Goal: Information Seeking & Learning: Learn about a topic

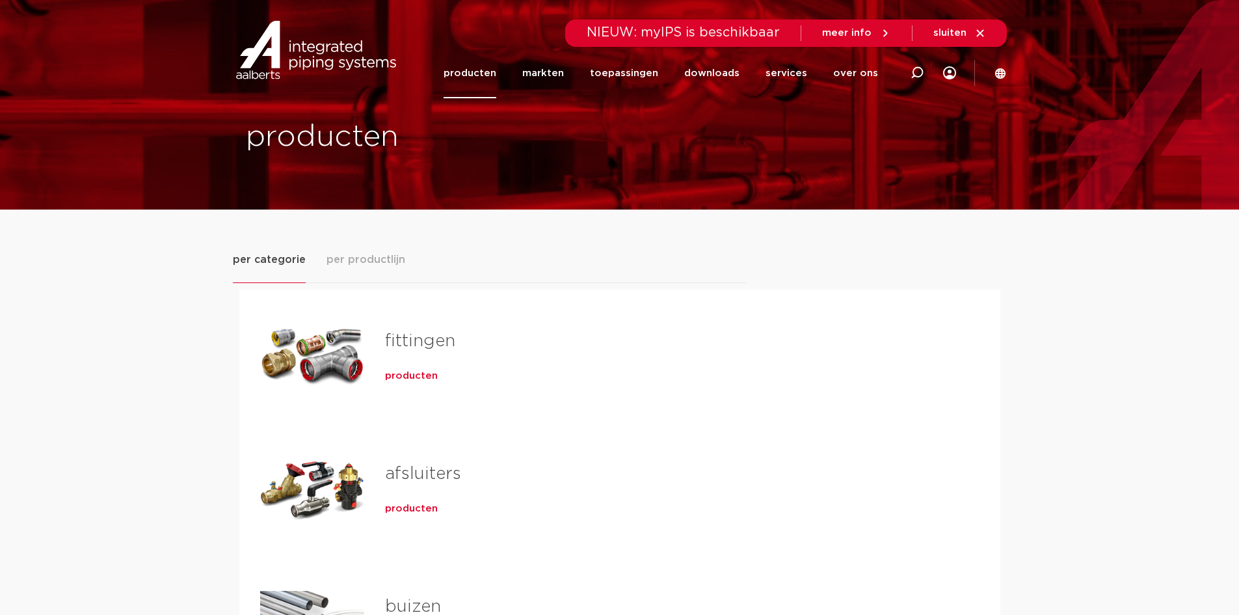
click at [407, 373] on span "producten" at bounding box center [411, 375] width 53 height 13
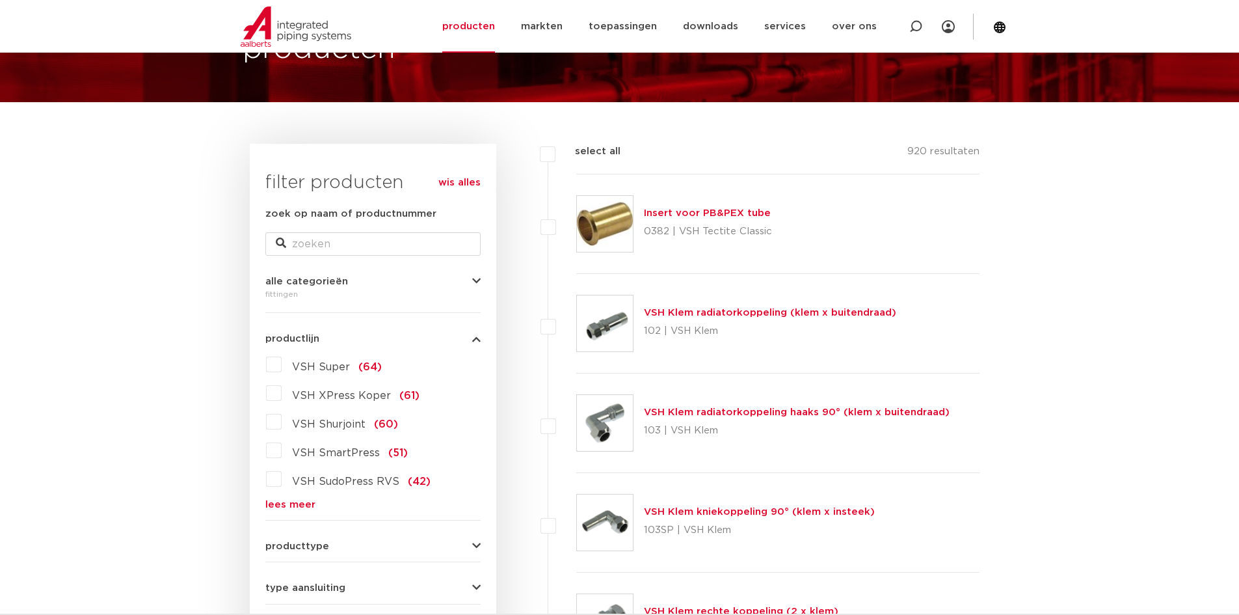
scroll to position [130, 0]
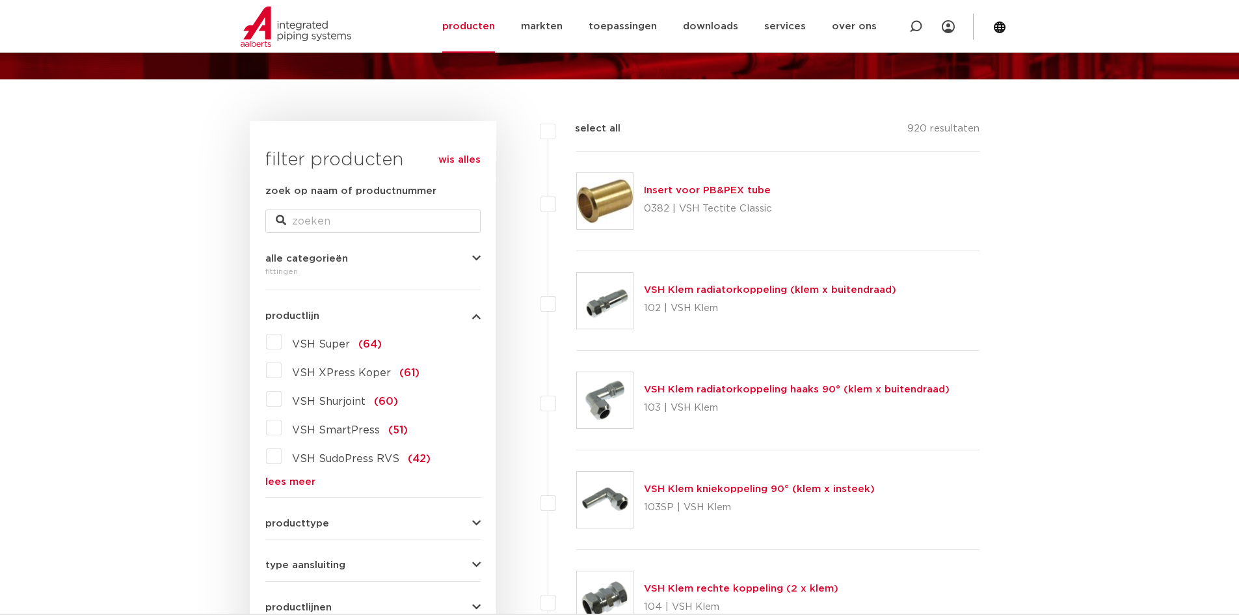
click at [703, 388] on link "VSH Klem radiatorkoppeling haaks 90° (klem x buitendraad)" at bounding box center [797, 389] width 306 height 10
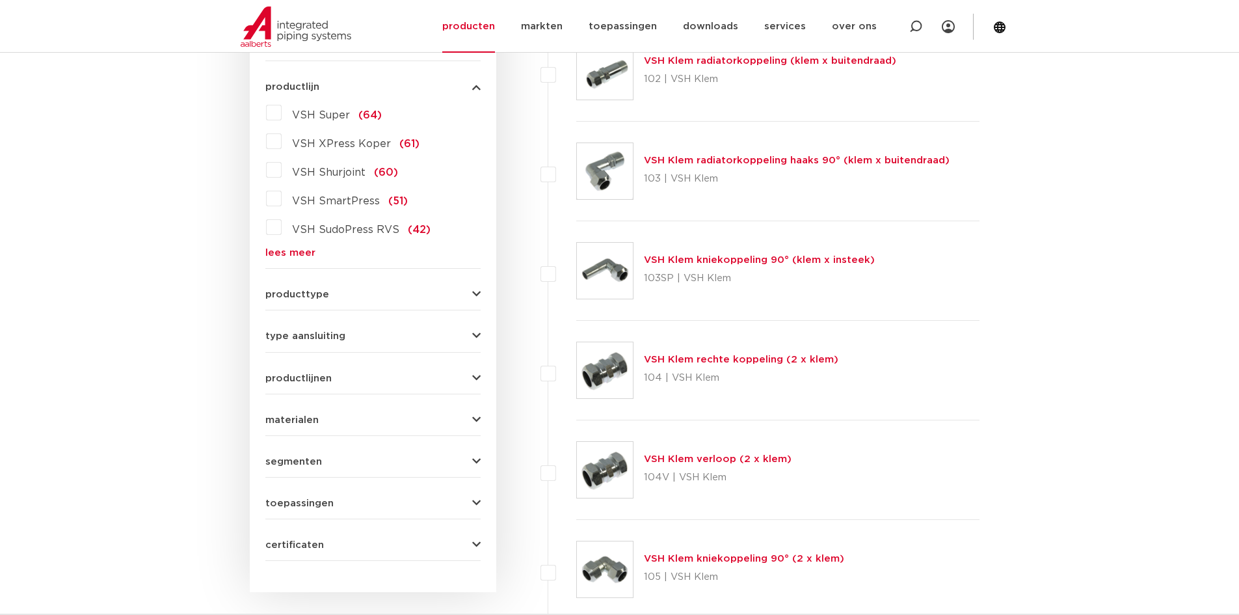
scroll to position [325, 0]
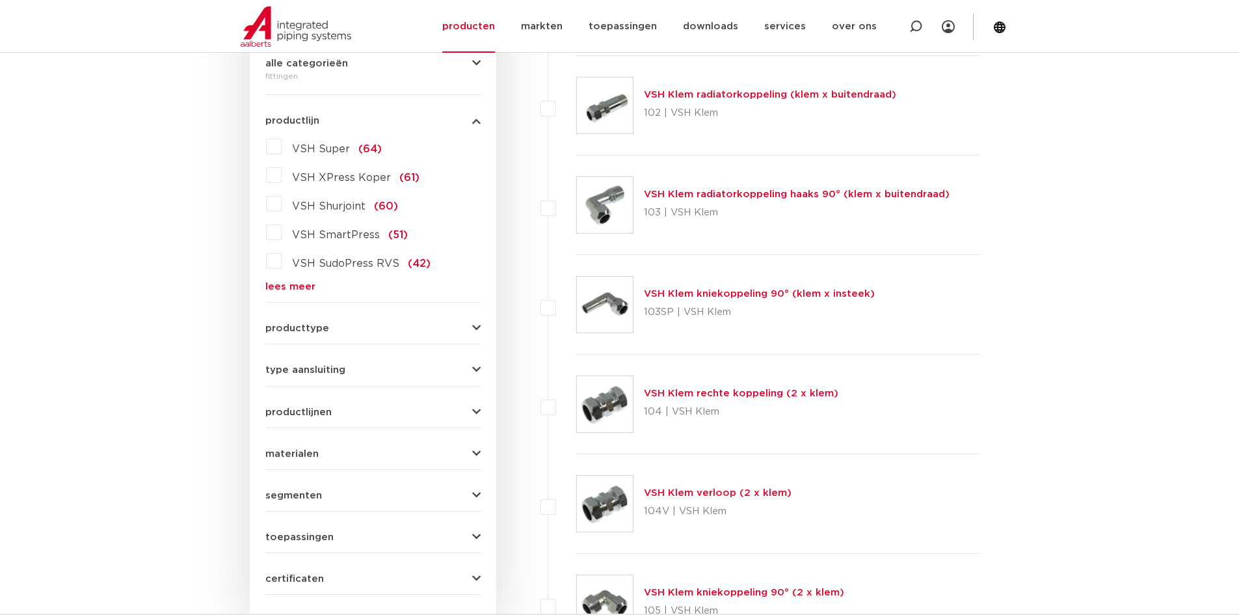
click at [317, 146] on span "VSH Super" at bounding box center [321, 149] width 58 height 10
click at [0, 0] on input "VSH Super (64)" at bounding box center [0, 0] width 0 height 0
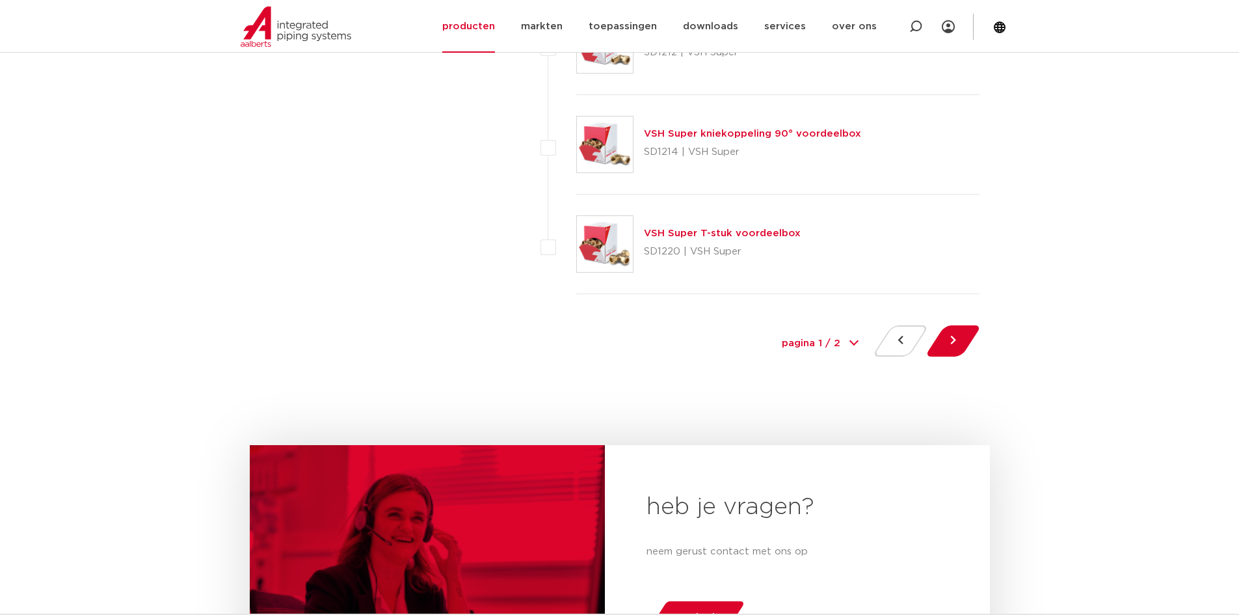
scroll to position [5979, 0]
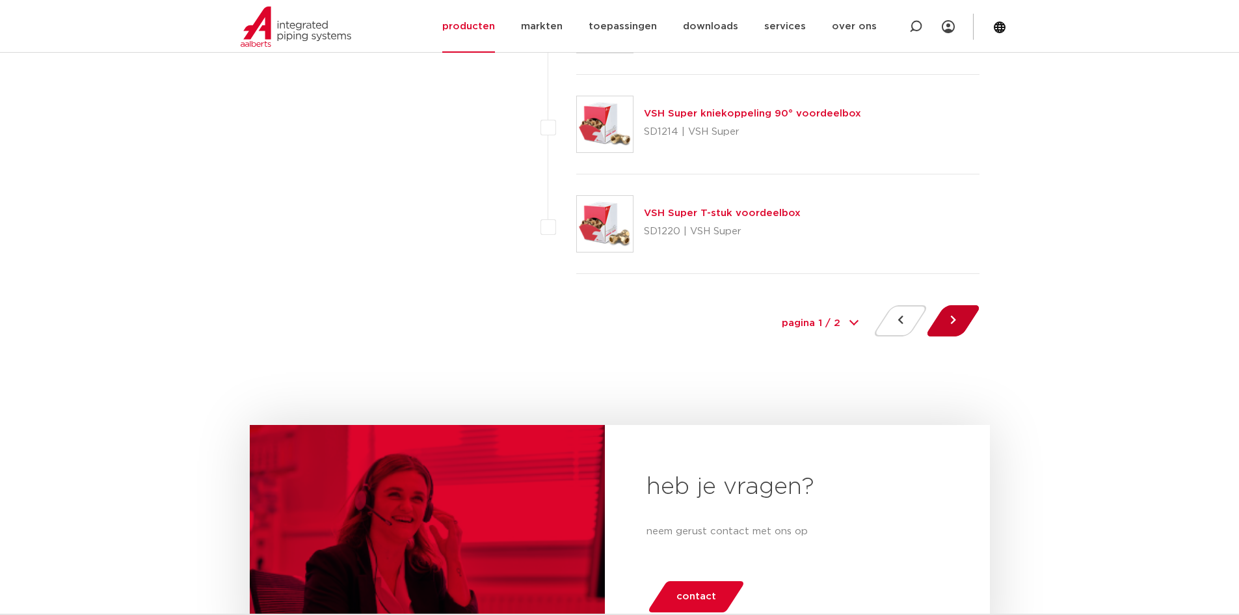
click at [961, 319] on button at bounding box center [953, 320] width 37 height 31
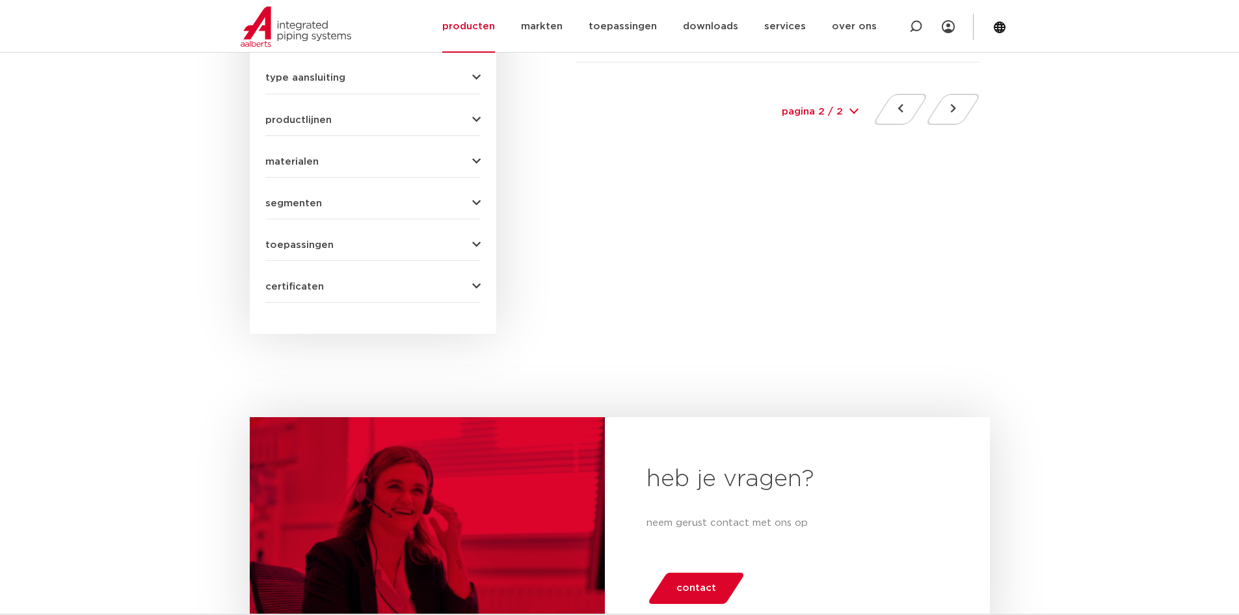
scroll to position [520, 0]
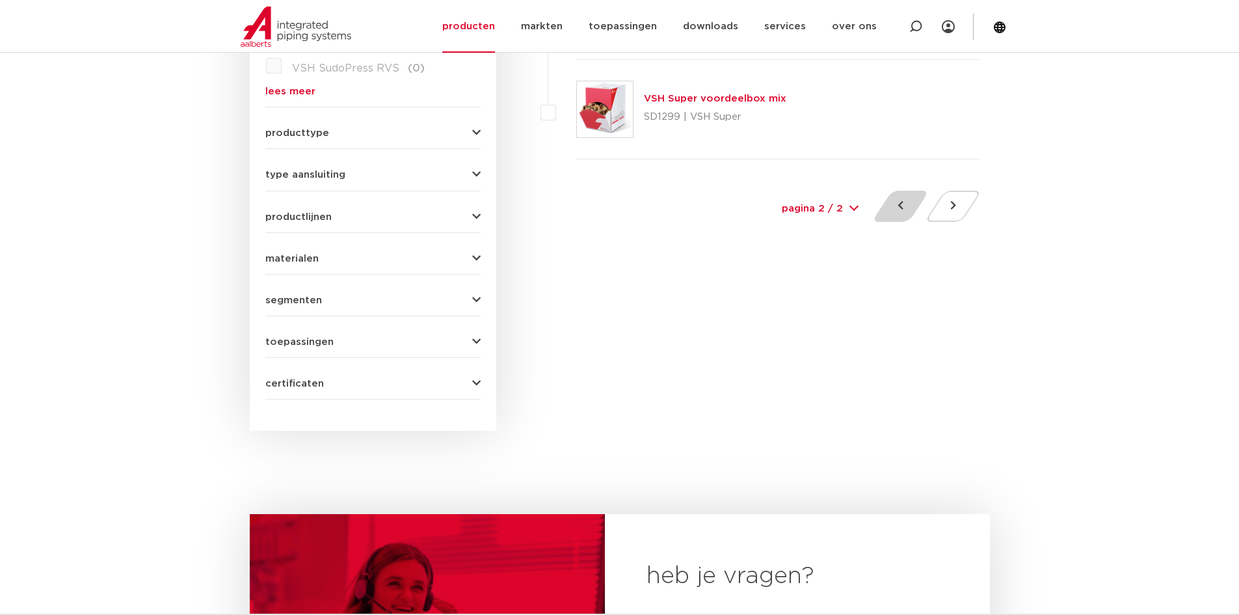
click at [905, 206] on button at bounding box center [900, 206] width 37 height 31
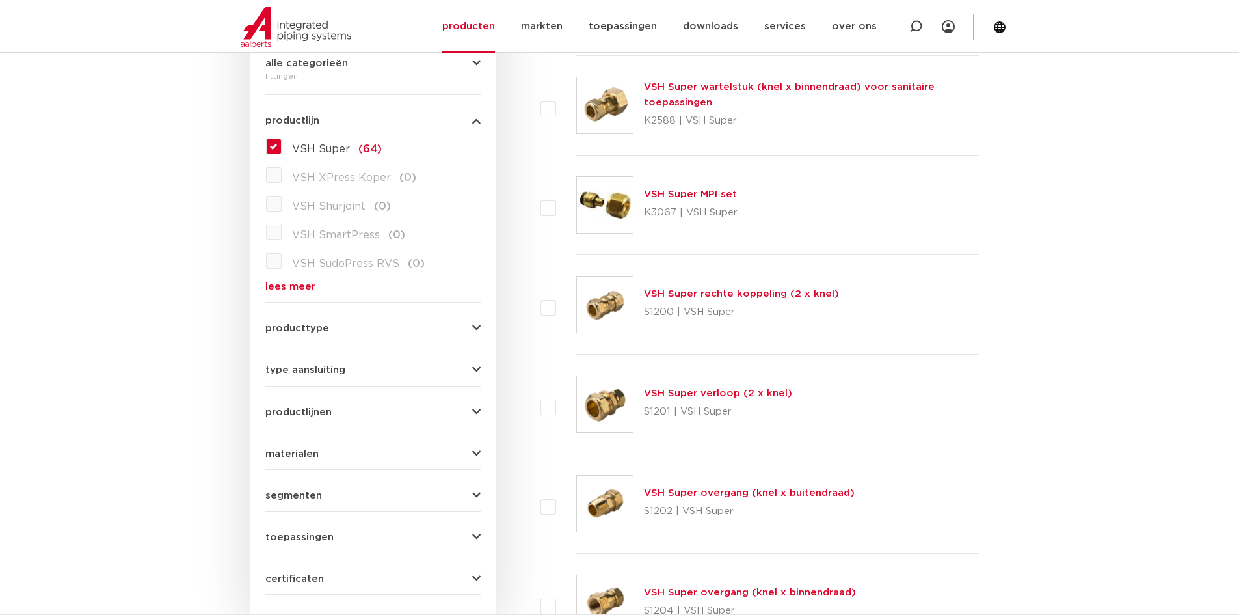
click at [296, 286] on link "lees meer" at bounding box center [372, 287] width 215 height 10
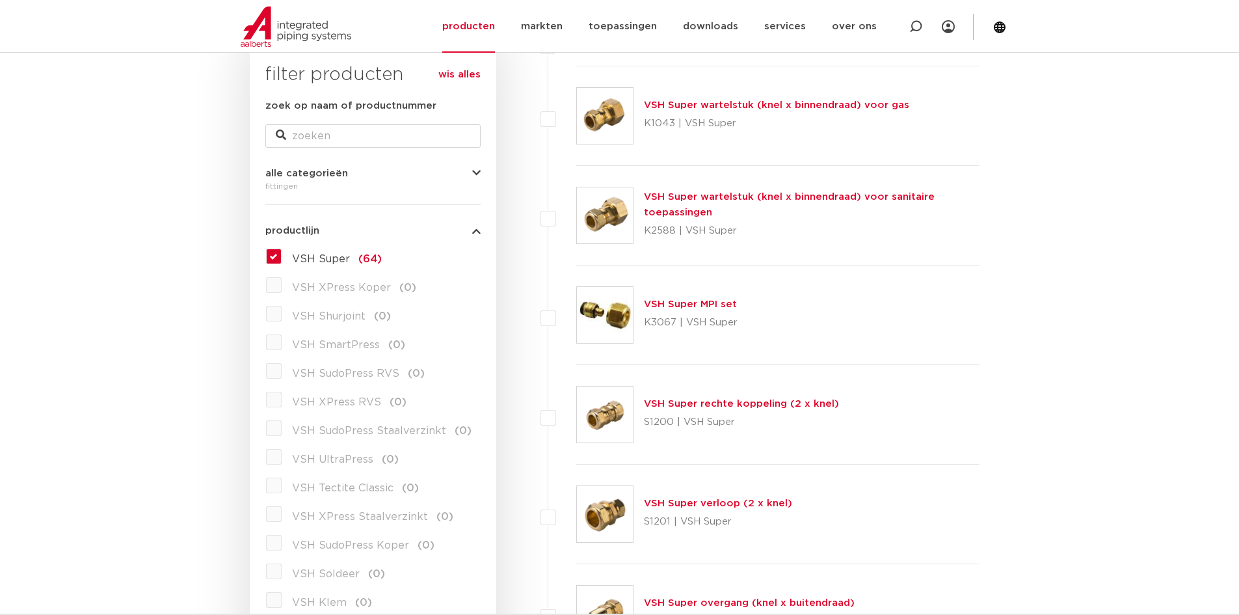
scroll to position [325, 0]
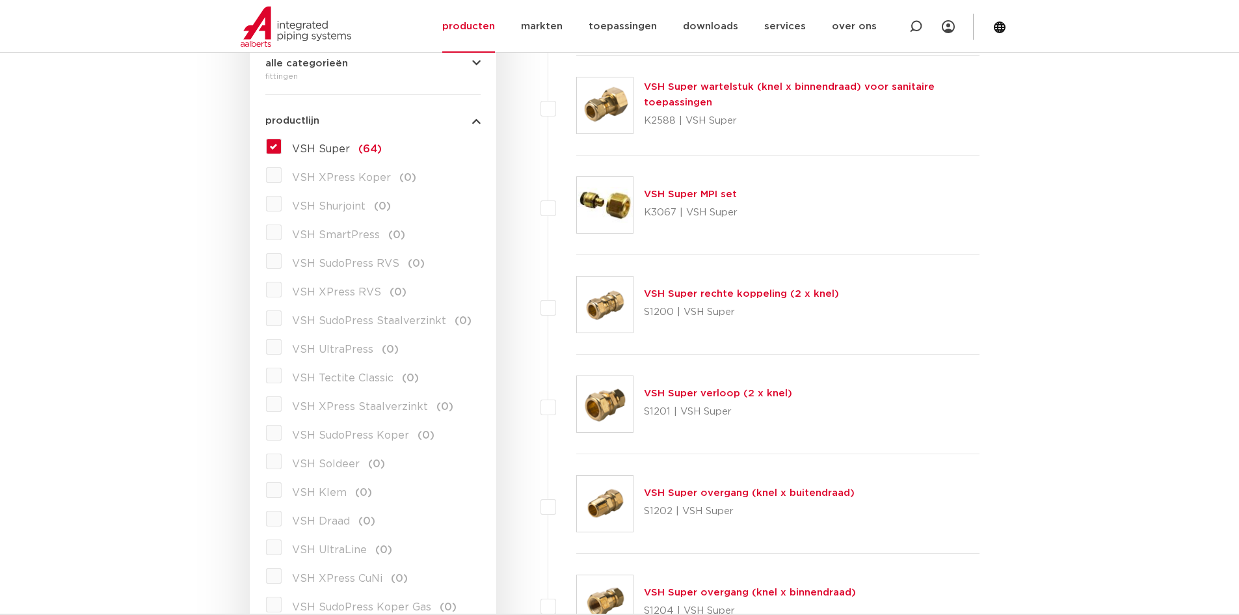
click at [293, 148] on span "VSH Super" at bounding box center [321, 149] width 58 height 10
click at [0, 0] on input "VSH Super (64)" at bounding box center [0, 0] width 0 height 0
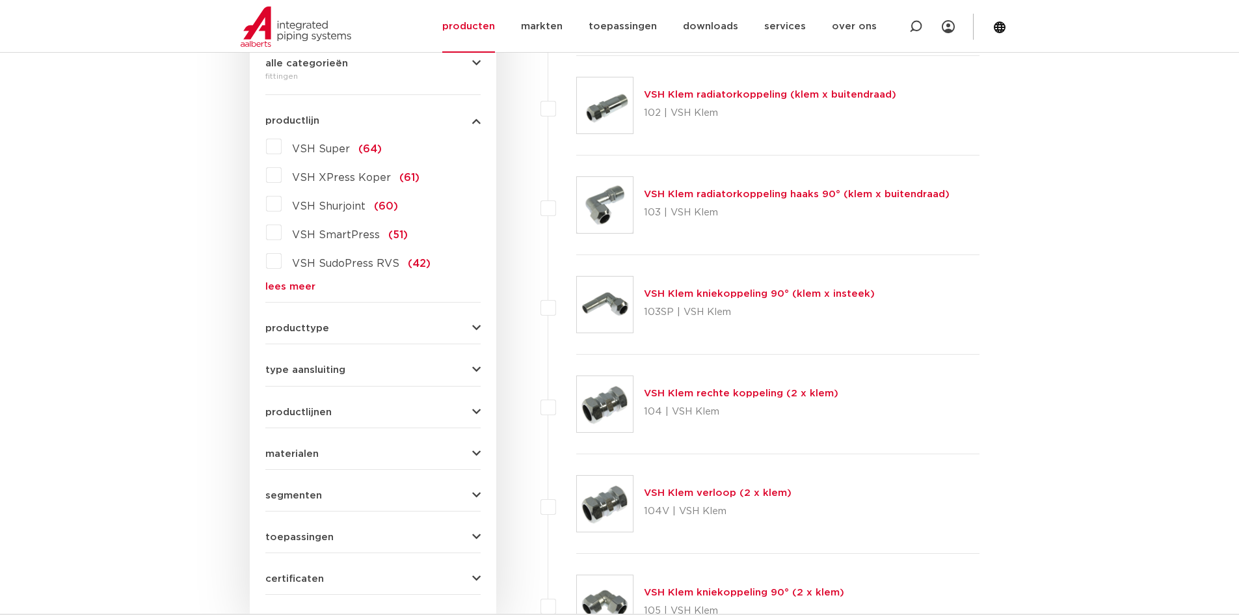
click at [278, 282] on link "lees meer" at bounding box center [372, 287] width 215 height 10
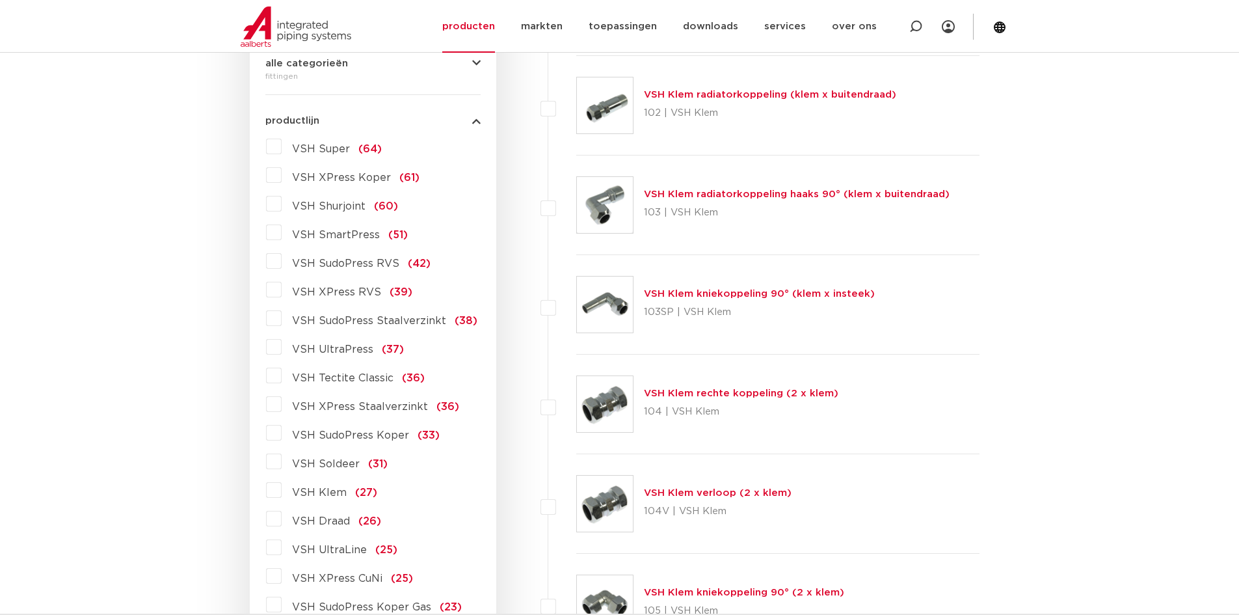
click at [282, 520] on label "VSH Draad (26)" at bounding box center [332, 518] width 100 height 21
click at [0, 0] on input "VSH Draad (26)" at bounding box center [0, 0] width 0 height 0
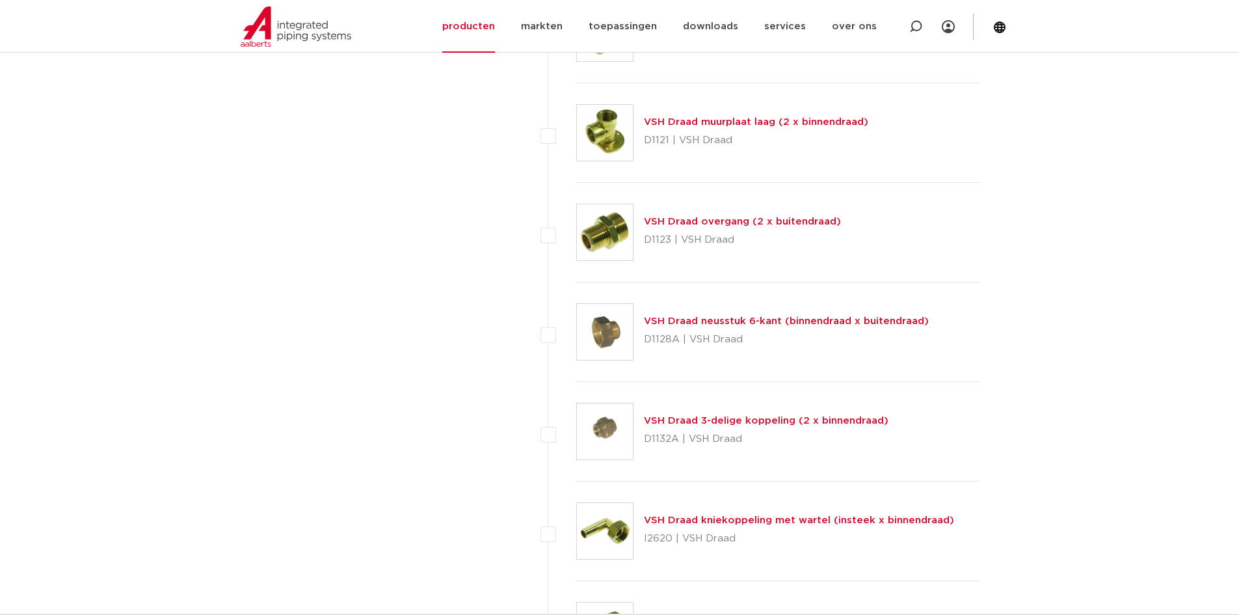
scroll to position [2211, 0]
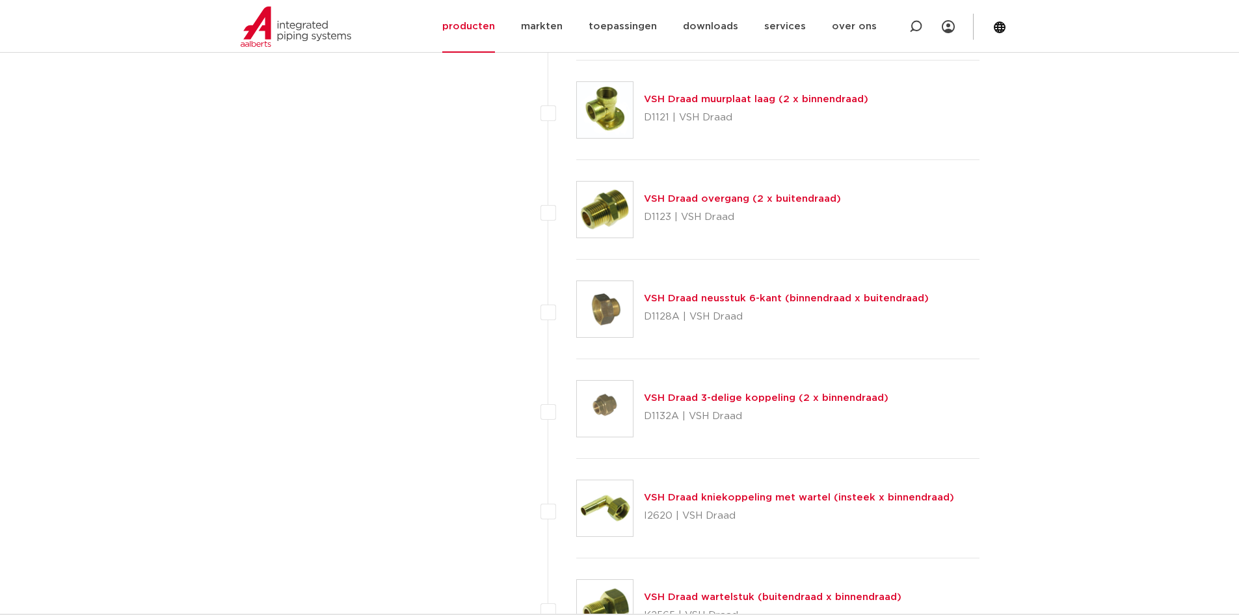
click at [719, 390] on div "VSH Draad 3-delige koppeling (2 x binnendraad) D1132A | VSH Draad" at bounding box center [766, 408] width 245 height 36
click at [720, 403] on link "VSH Draad 3-delige koppeling (2 x binnendraad)" at bounding box center [766, 398] width 245 height 10
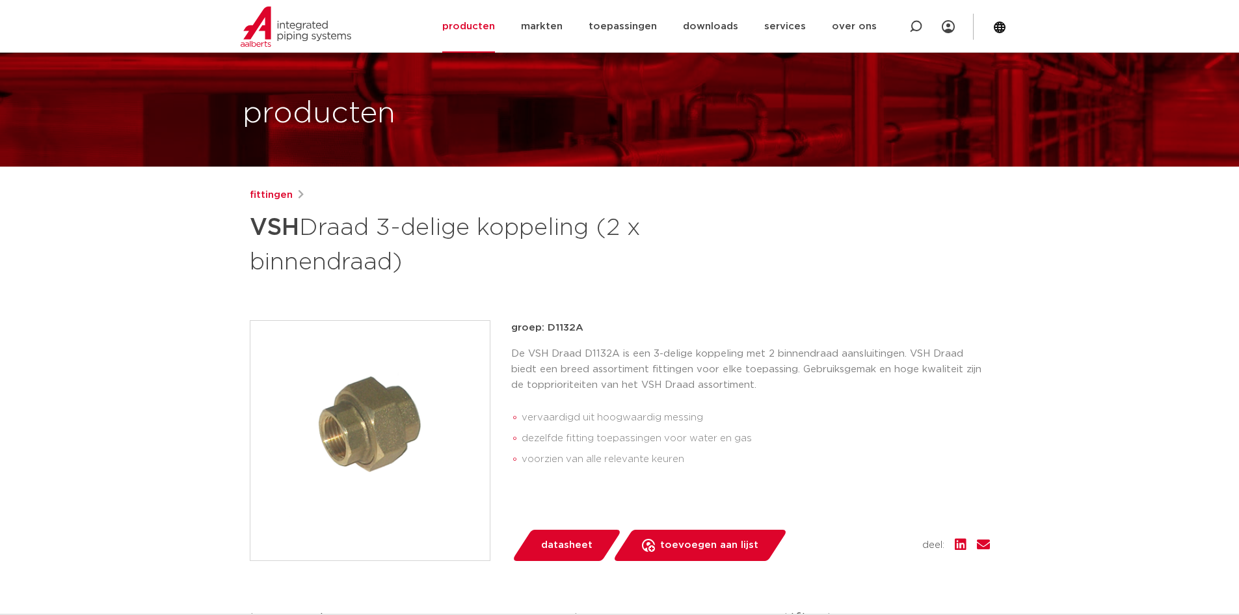
scroll to position [65, 0]
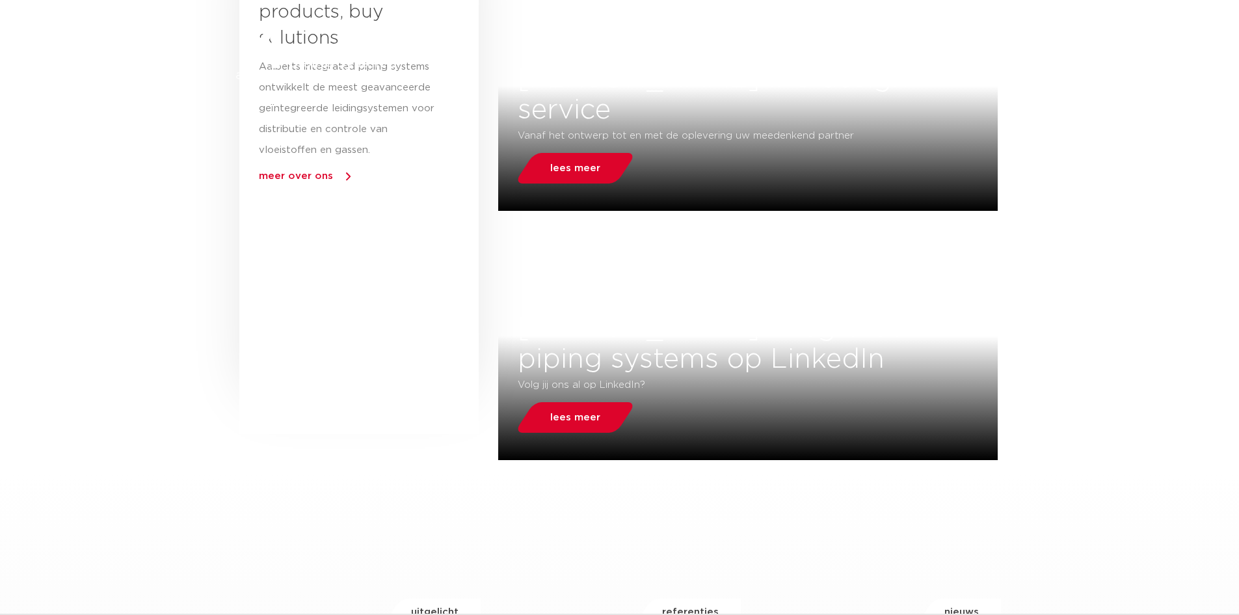
scroll to position [325, 0]
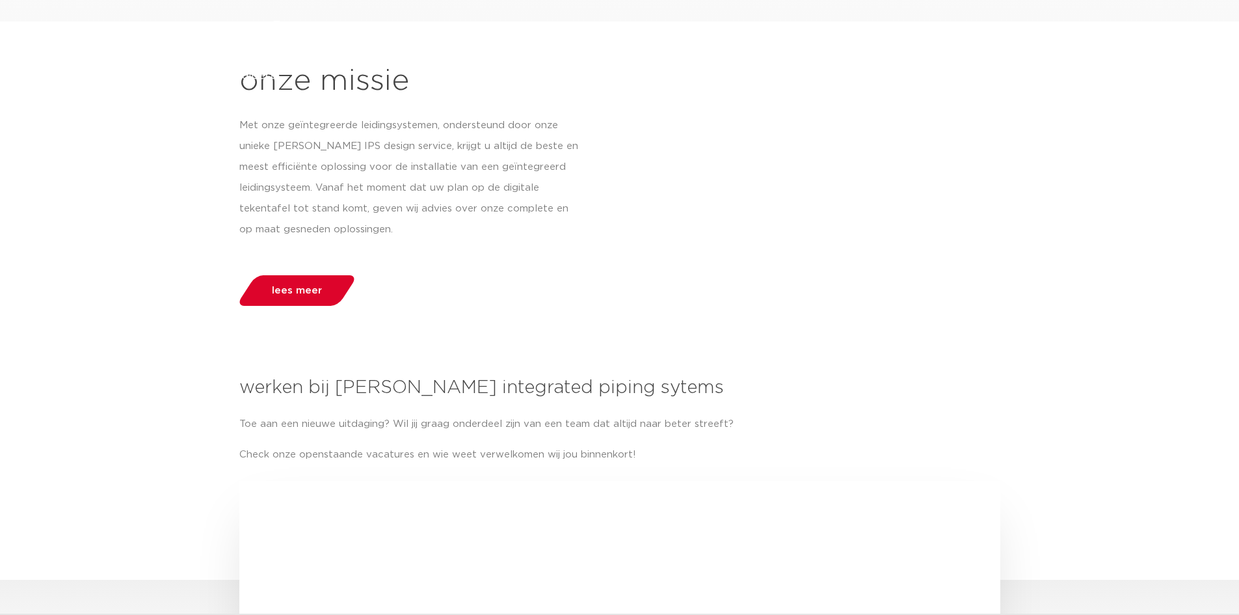
scroll to position [1691, 0]
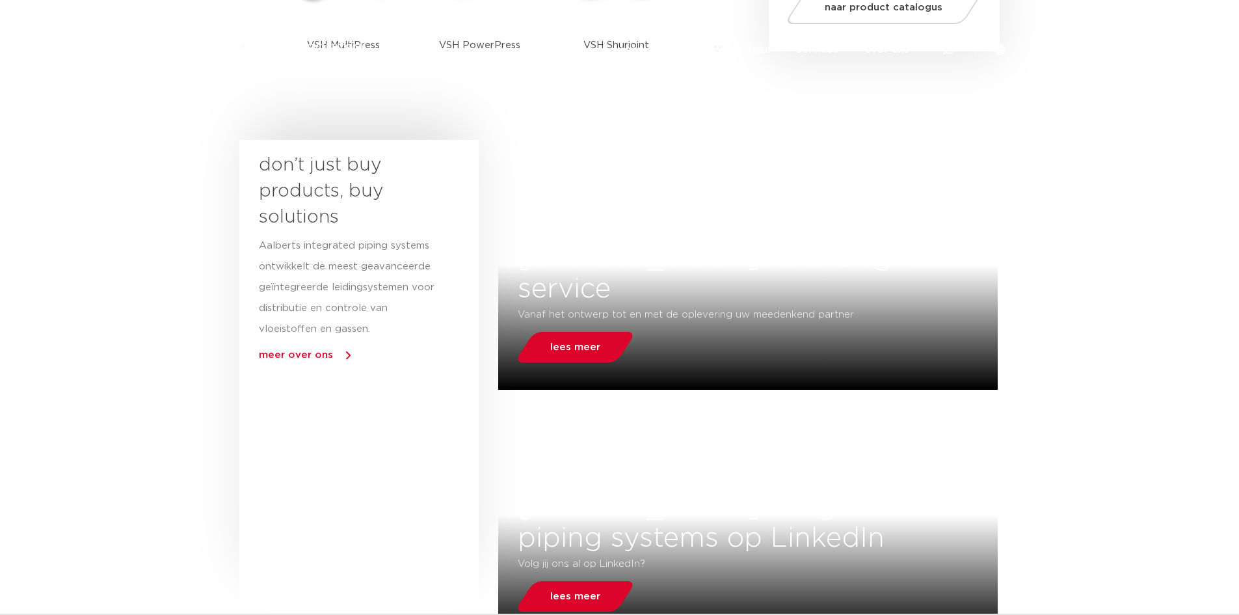
scroll to position [81, 0]
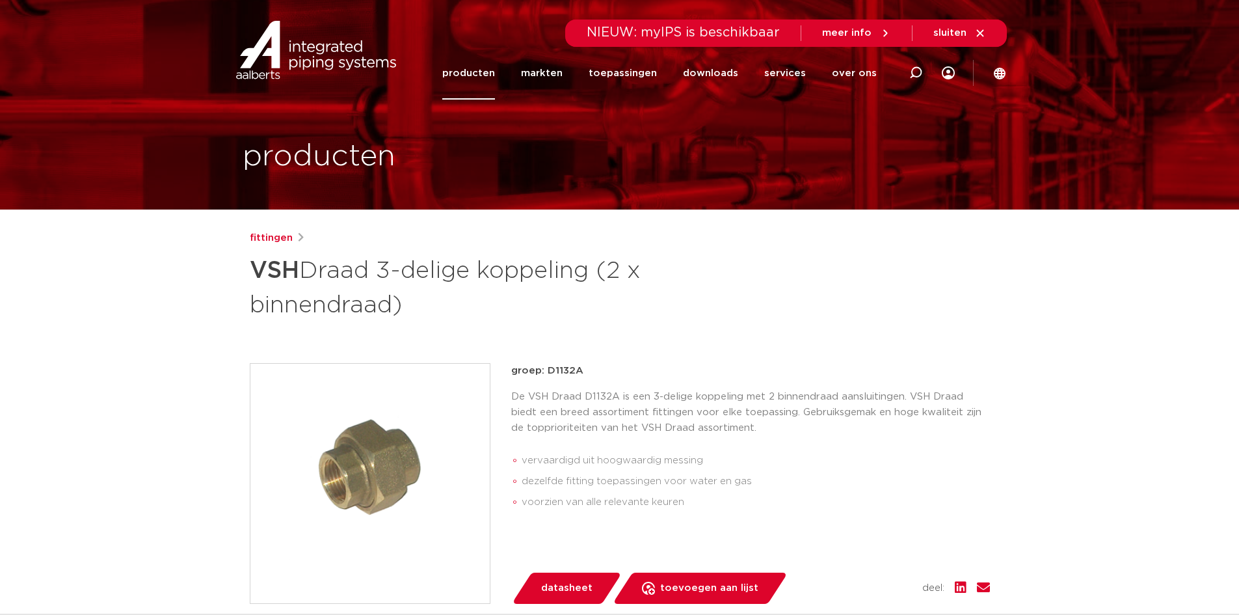
click at [483, 75] on link "producten" at bounding box center [468, 73] width 53 height 53
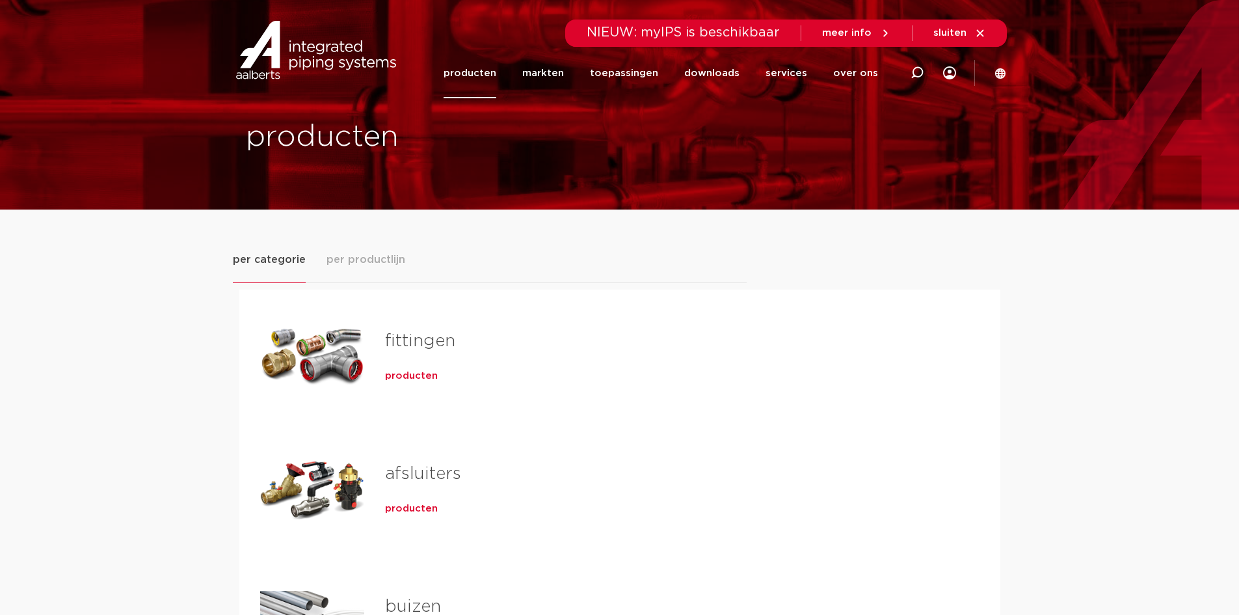
click at [410, 349] on link "fittingen" at bounding box center [420, 340] width 70 height 17
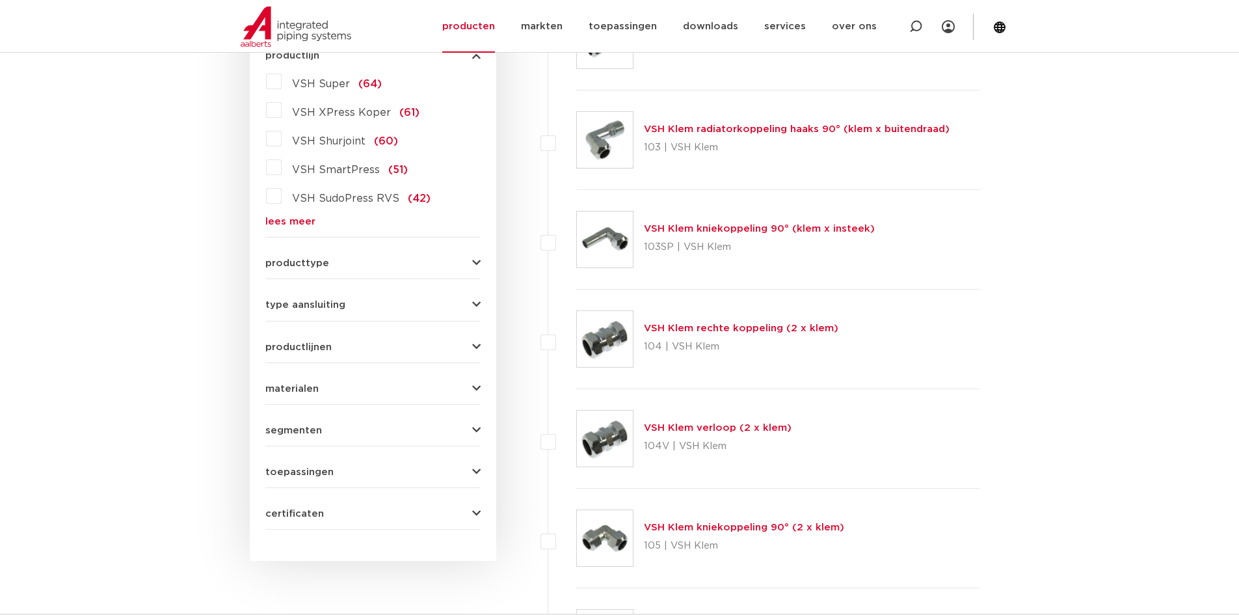
scroll to position [193, 0]
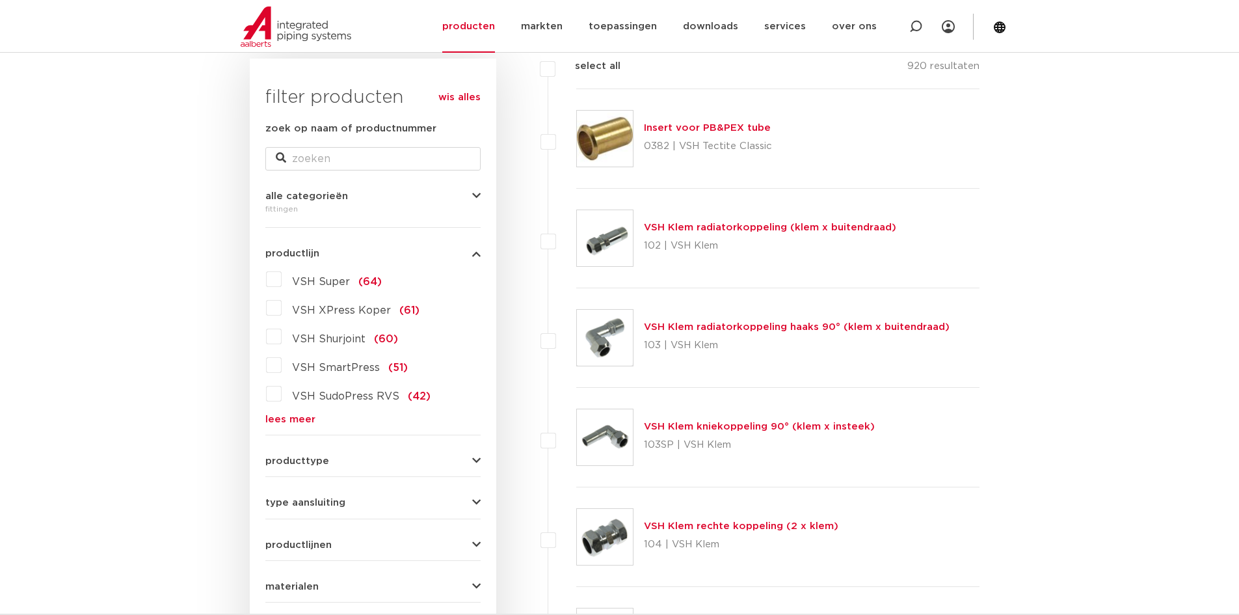
click at [286, 420] on link "lees meer" at bounding box center [372, 419] width 215 height 10
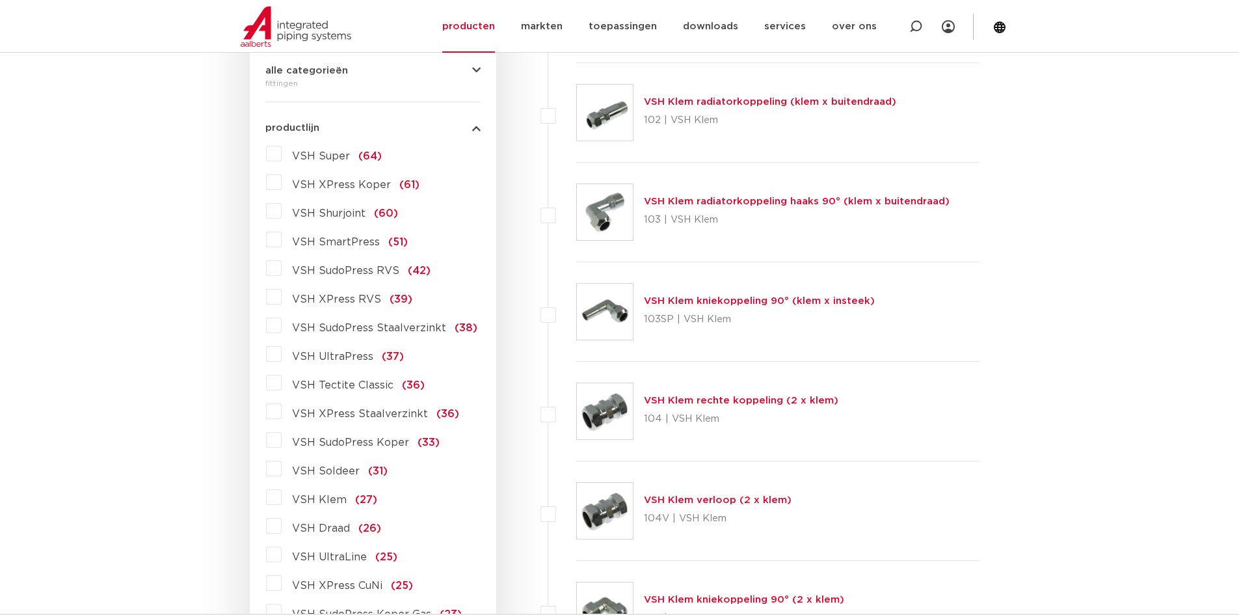
scroll to position [323, 0]
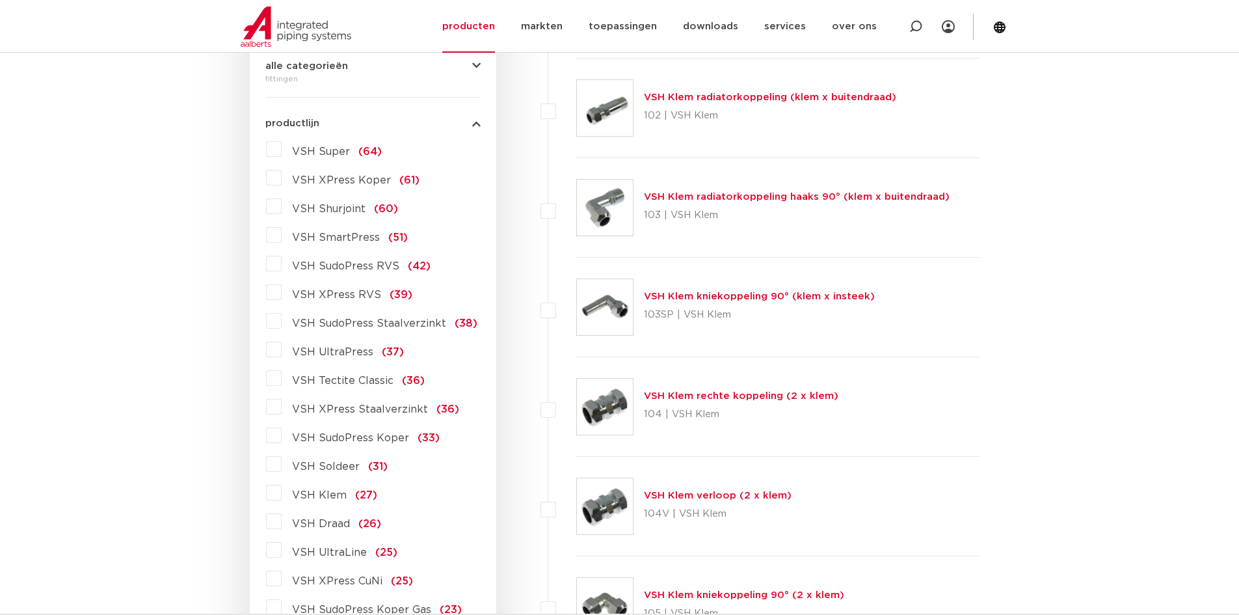
click at [332, 493] on span "VSH Klem" at bounding box center [319, 495] width 55 height 10
click at [0, 0] on input "VSH Klem (27)" at bounding box center [0, 0] width 0 height 0
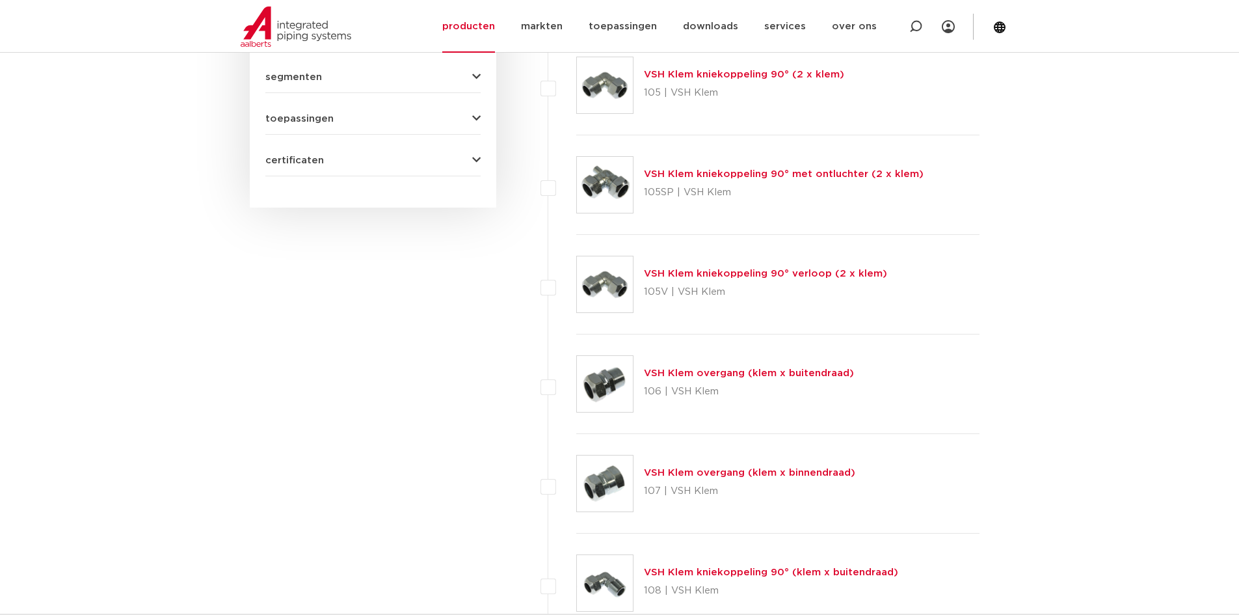
scroll to position [780, 0]
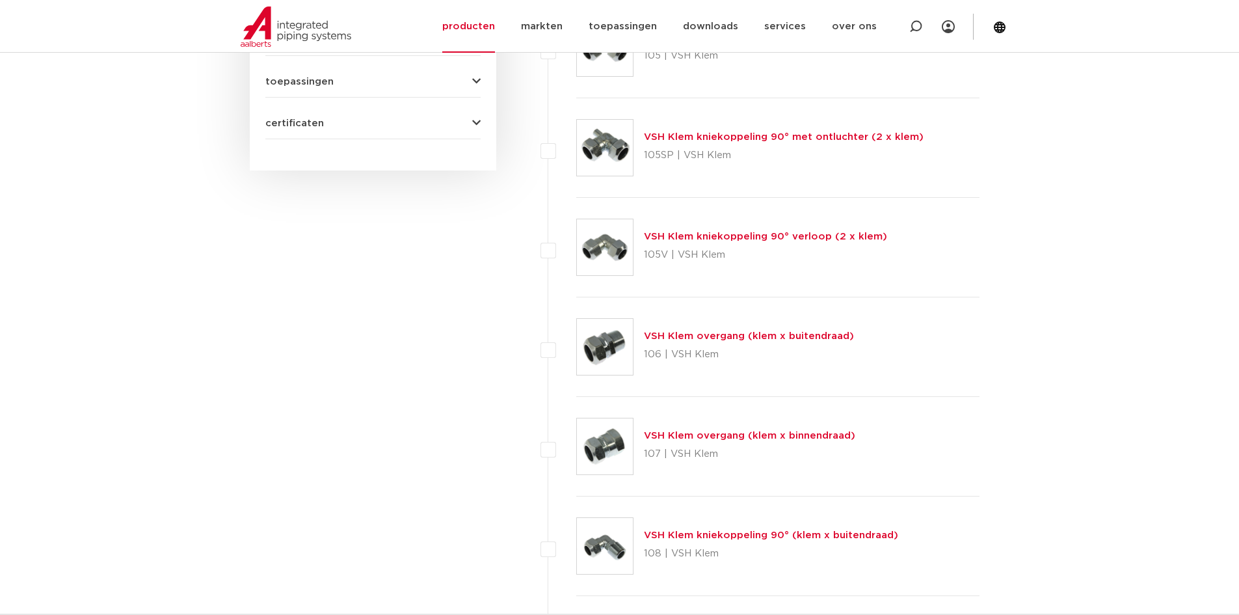
click at [700, 340] on link "VSH Klem overgang (klem x buitendraad)" at bounding box center [749, 336] width 210 height 10
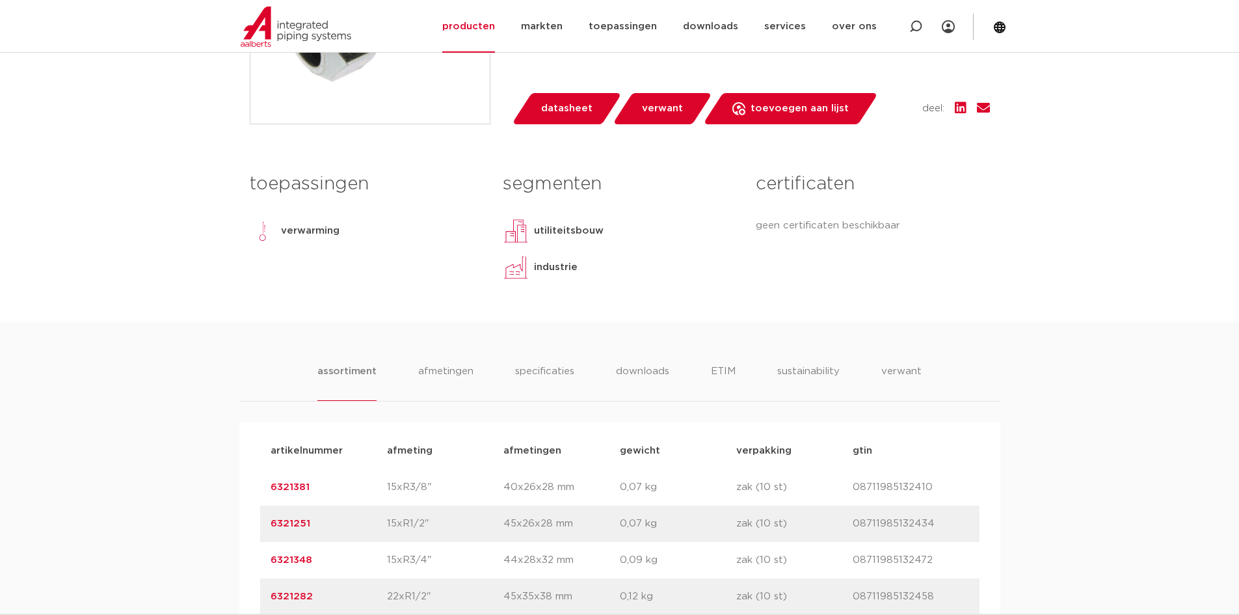
scroll to position [585, 0]
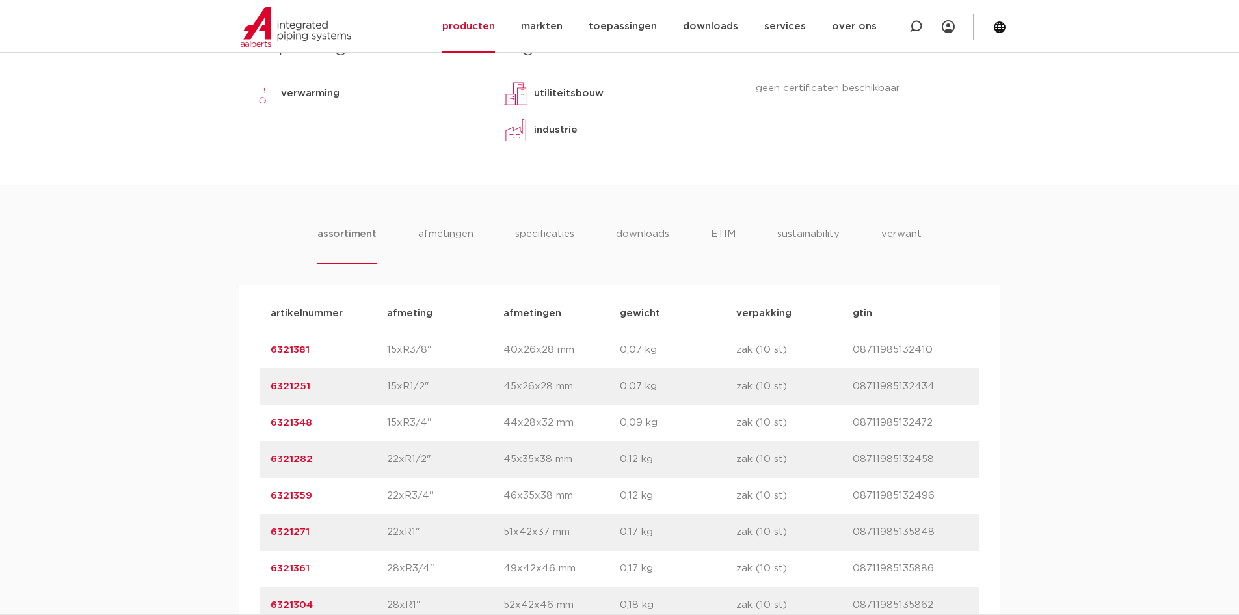
drag, startPoint x: 313, startPoint y: 386, endPoint x: 260, endPoint y: 382, distance: 53.4
click at [260, 382] on div "artikelnummer 6321251 afmeting 15xR1/2" [GEOGRAPHIC_DATA] 45x26x28 mm gewicht 0…" at bounding box center [619, 386] width 719 height 36
click at [1104, 340] on div "assortiment [GEOGRAPHIC_DATA] specificaties downloads ETIM sustainability verwa…" at bounding box center [619, 427] width 1239 height 485
click at [206, 340] on div "assortiment [GEOGRAPHIC_DATA] specificaties downloads ETIM sustainability verwa…" at bounding box center [619, 427] width 1239 height 485
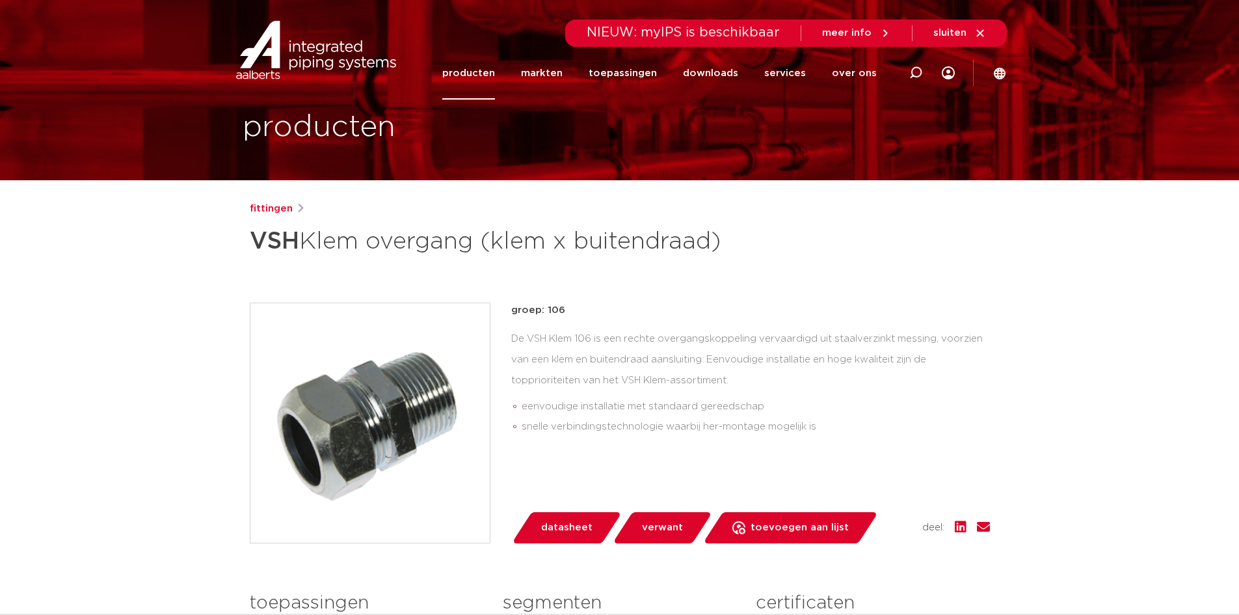
scroll to position [0, 0]
